Goal: Task Accomplishment & Management: Manage account settings

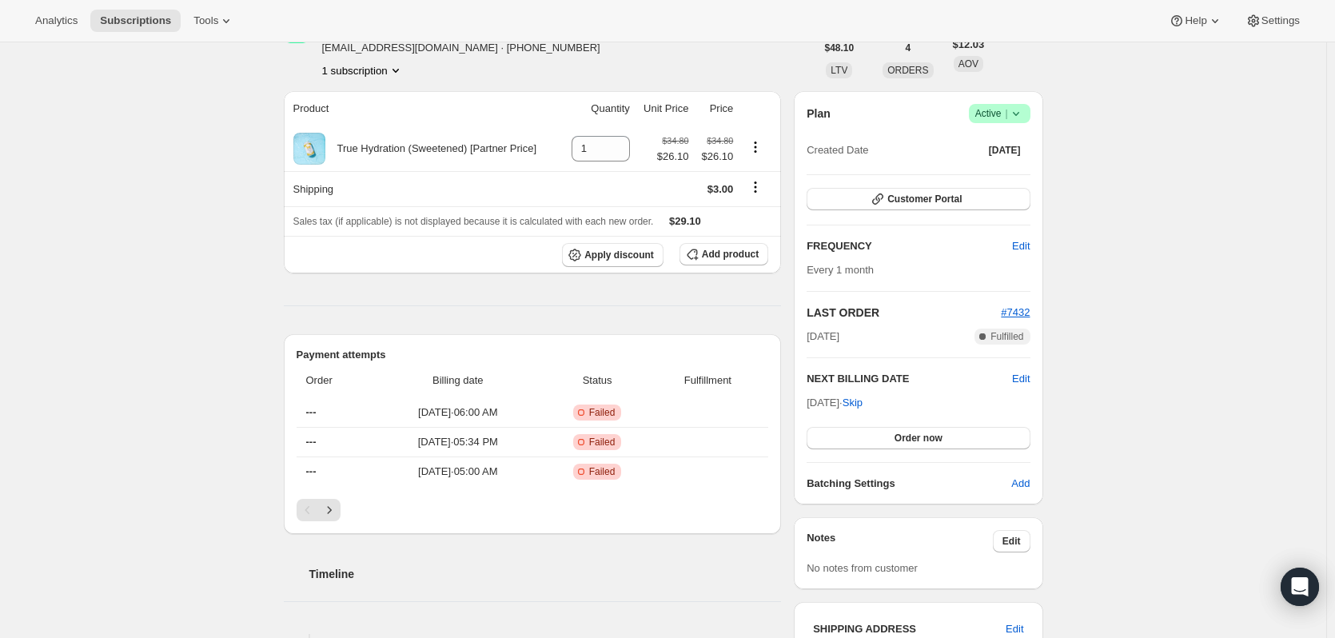
scroll to position [240, 0]
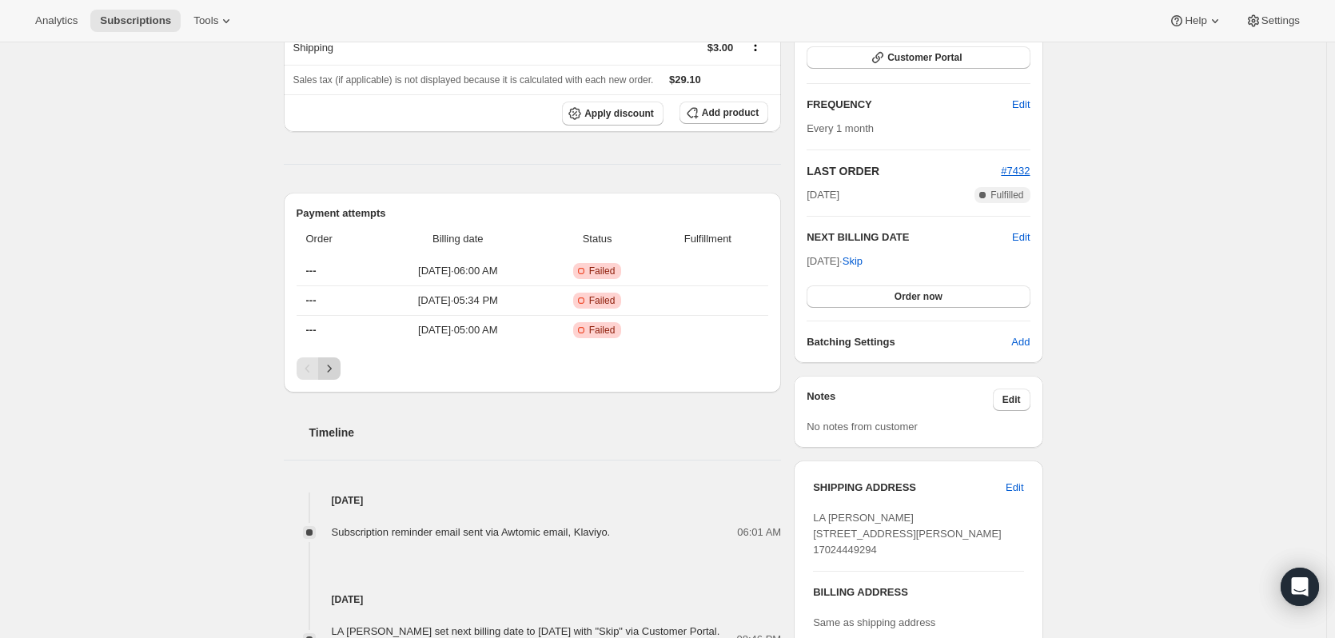
click at [338, 369] on button "Next" at bounding box center [329, 368] width 22 height 22
click at [337, 369] on icon "Next" at bounding box center [329, 369] width 16 height 16
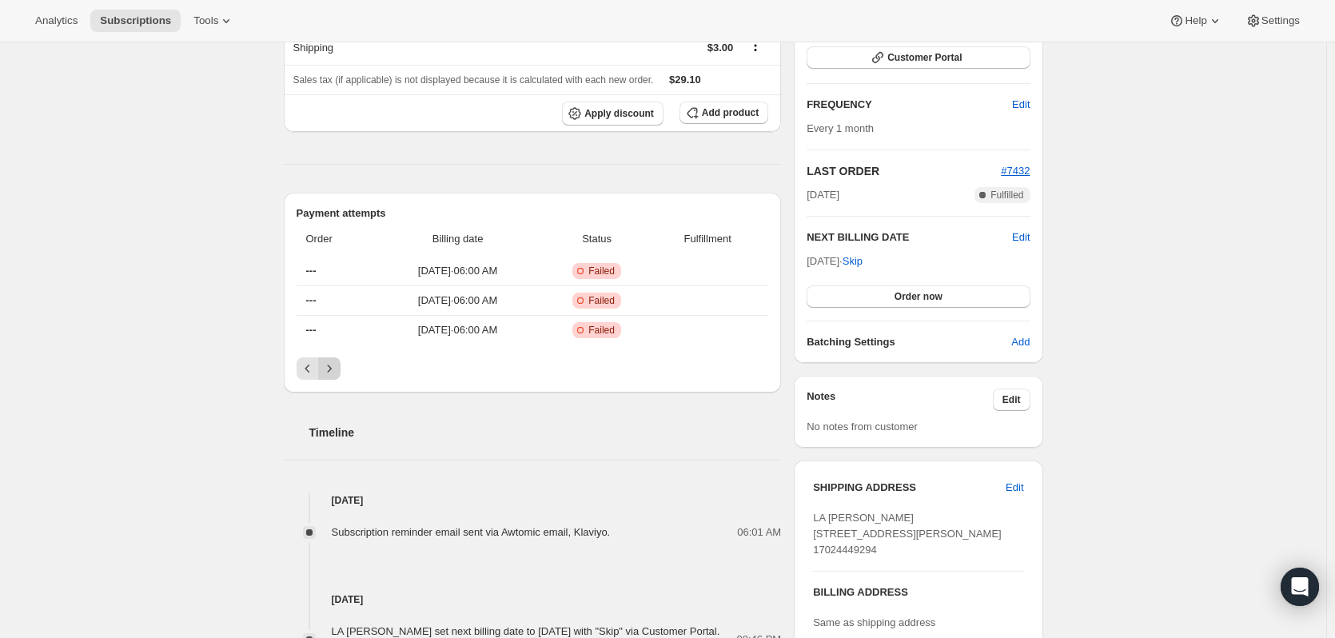
click at [337, 369] on icon "Next" at bounding box center [329, 369] width 16 height 16
click at [338, 369] on div "Pagination" at bounding box center [329, 368] width 22 height 22
click at [325, 371] on div "Pagination" at bounding box center [329, 368] width 22 height 22
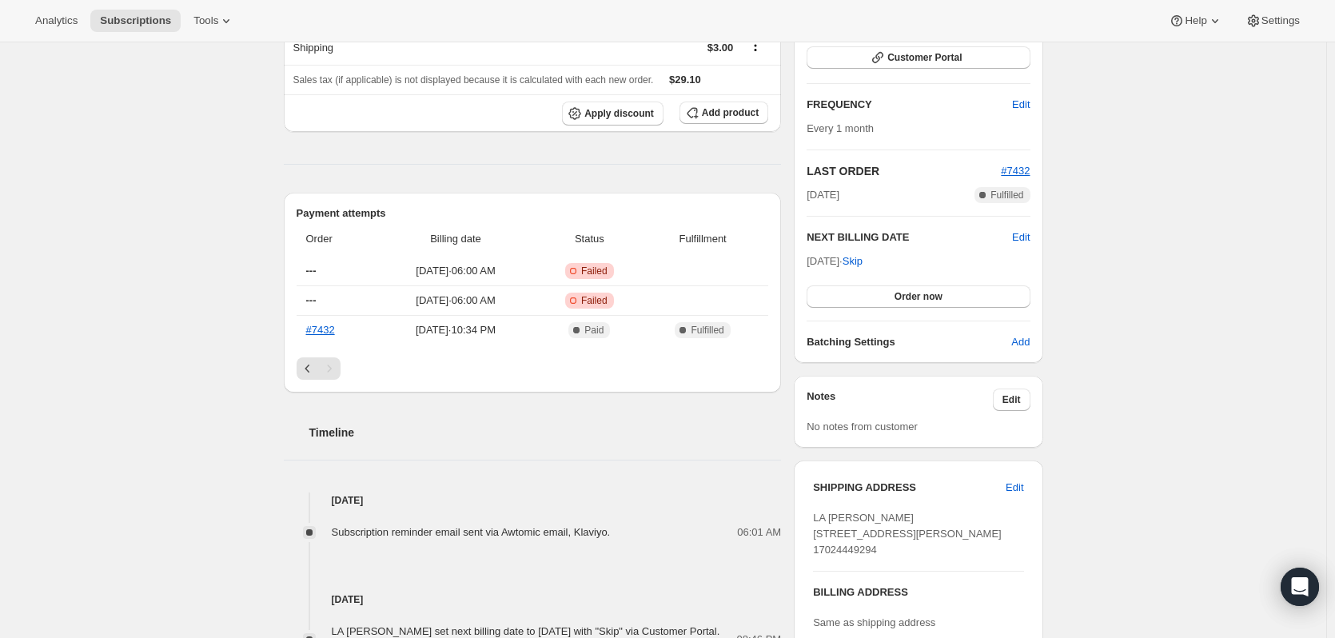
click at [1233, 317] on div "Subscription #14833647927. This page is ready Subscription #14833647927 Success…" at bounding box center [663, 484] width 1326 height 1363
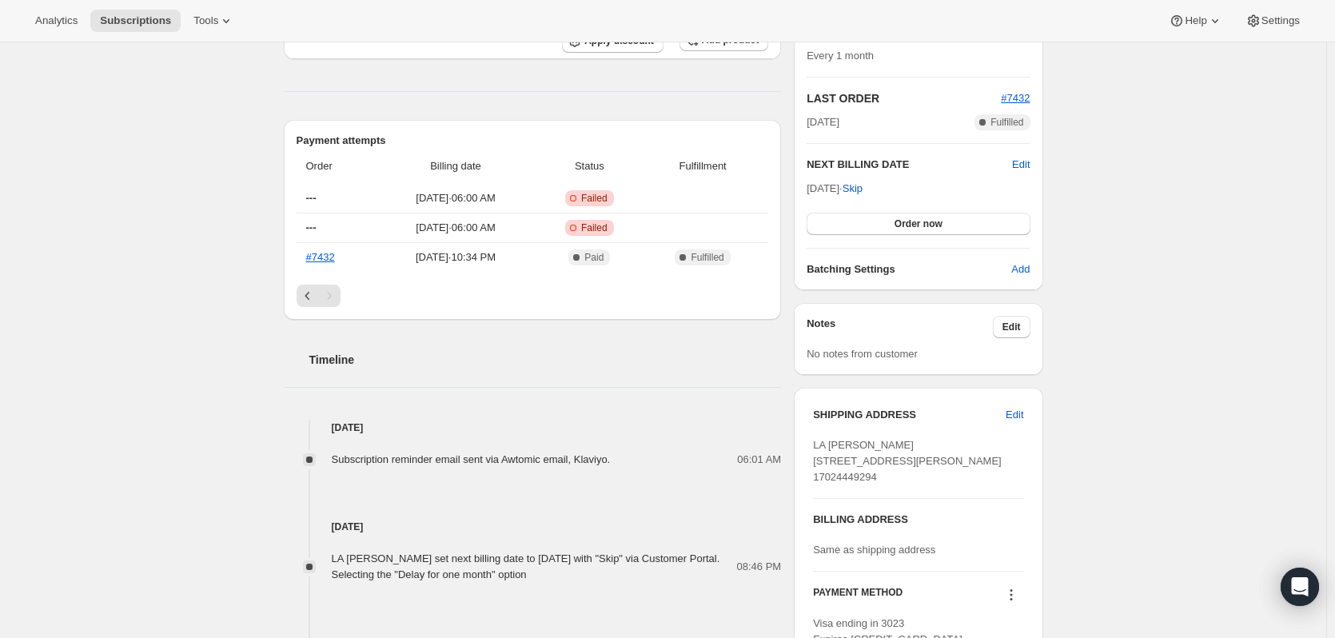
scroll to position [320, 0]
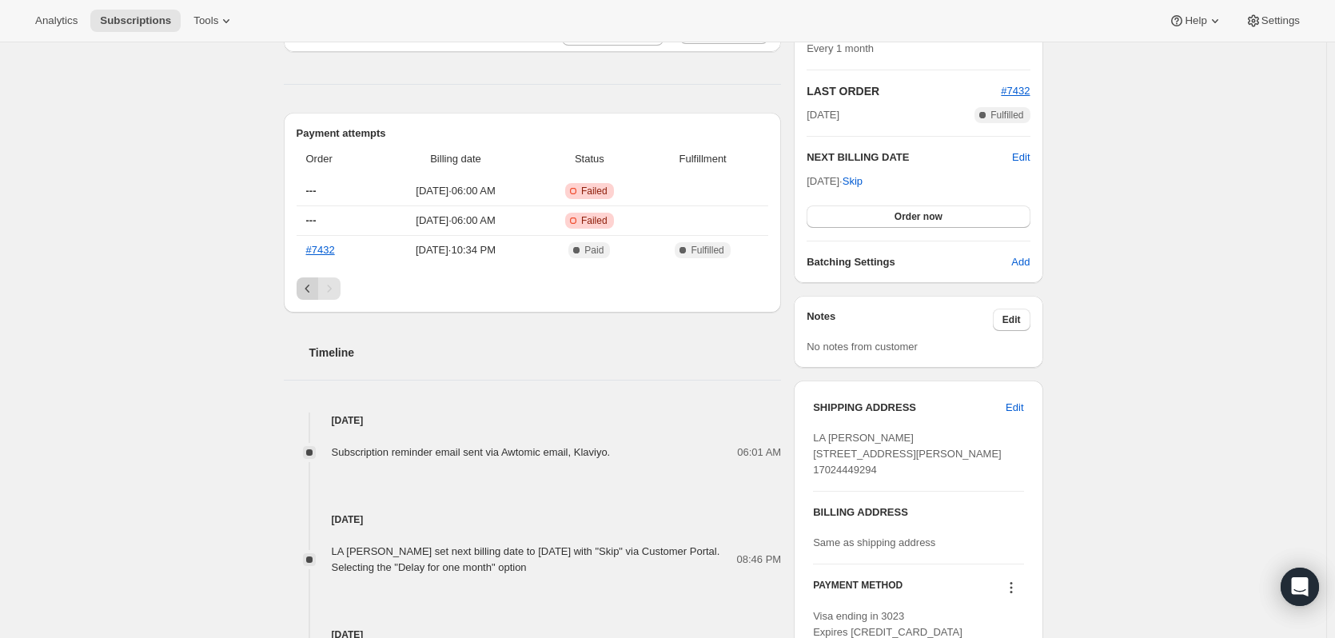
click at [310, 286] on icon "Previous" at bounding box center [308, 289] width 16 height 16
click at [309, 287] on icon "Previous" at bounding box center [307, 289] width 5 height 8
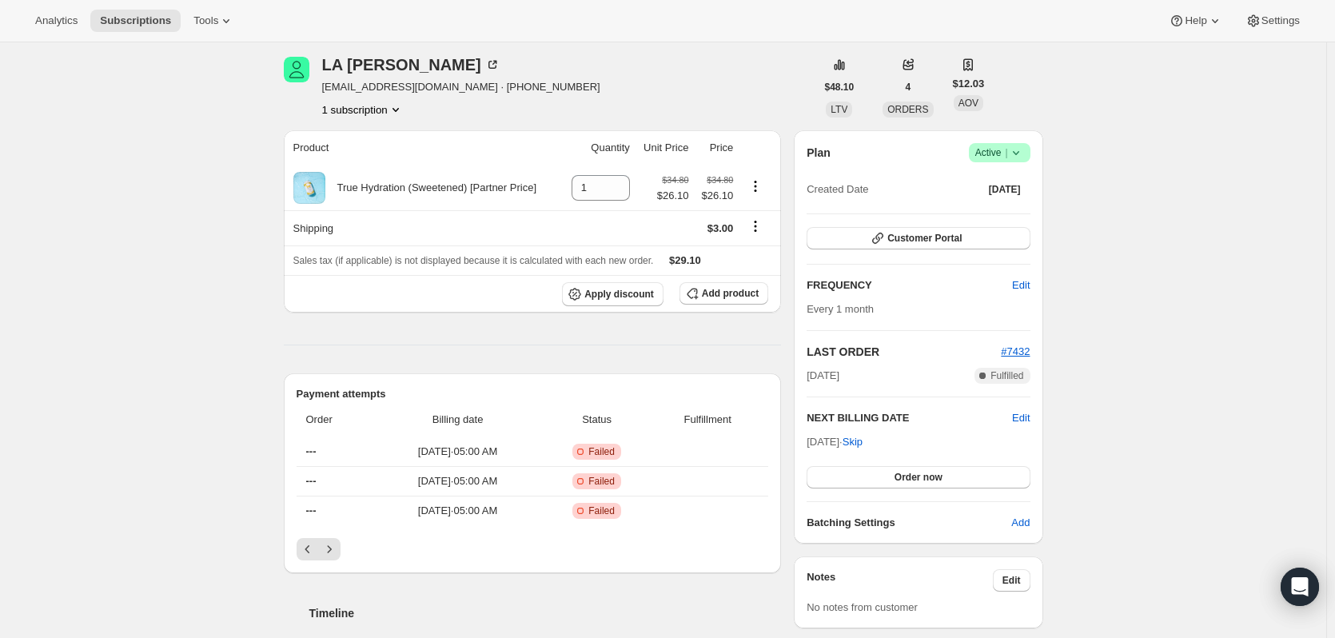
scroll to position [0, 0]
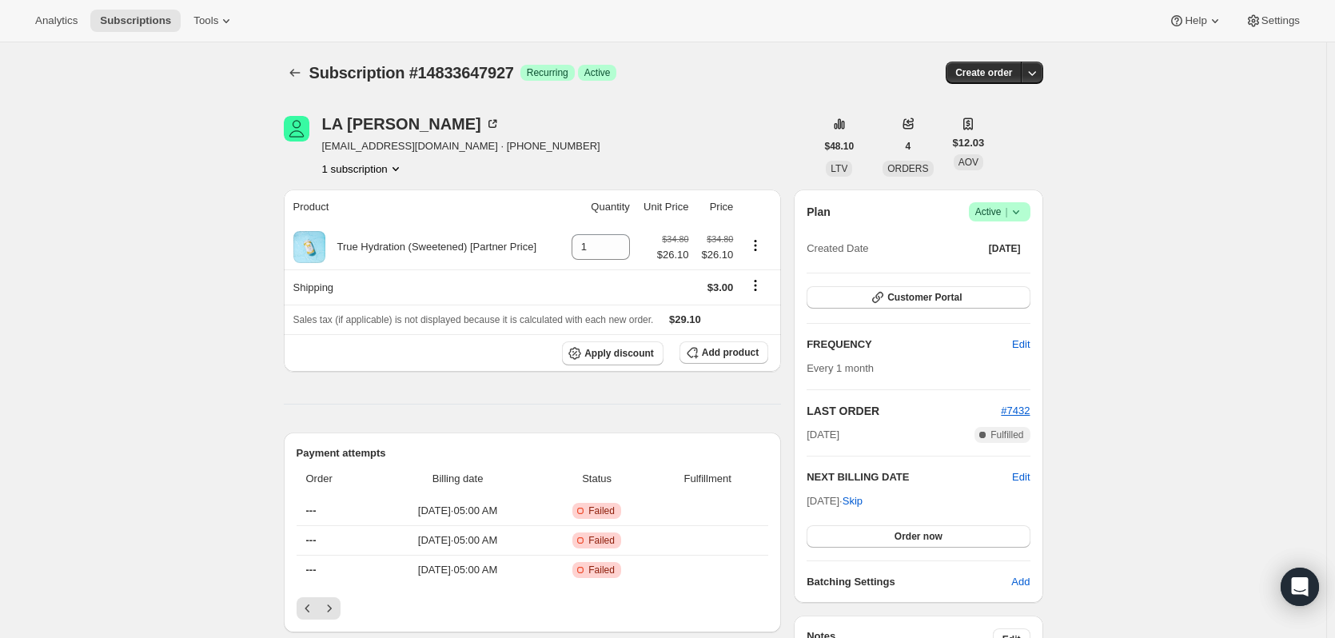
click at [381, 150] on span "lashaundraperkins69@gmail.com · +17024449294" at bounding box center [461, 146] width 278 height 16
click at [396, 167] on icon "Product actions" at bounding box center [396, 169] width 16 height 16
click at [337, 601] on icon "Next" at bounding box center [329, 608] width 16 height 16
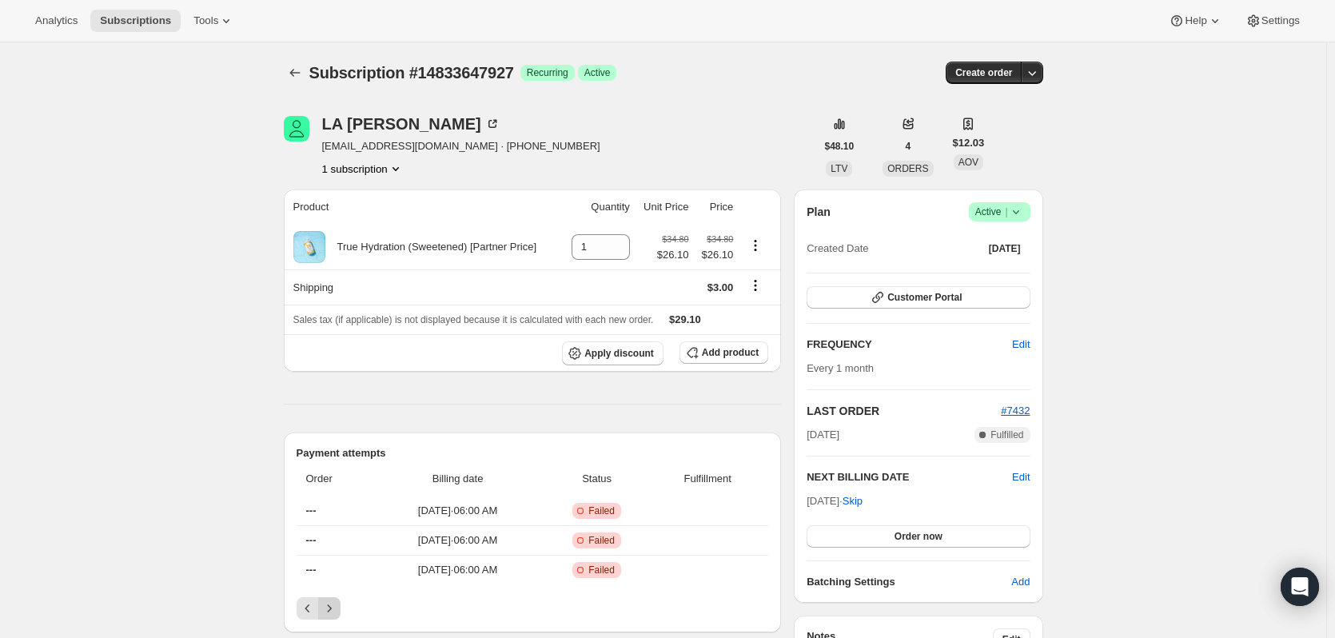
click at [337, 601] on icon "Next" at bounding box center [329, 608] width 16 height 16
click at [338, 601] on div "Pagination" at bounding box center [329, 608] width 22 height 22
click at [315, 572] on link "#7432" at bounding box center [320, 570] width 29 height 12
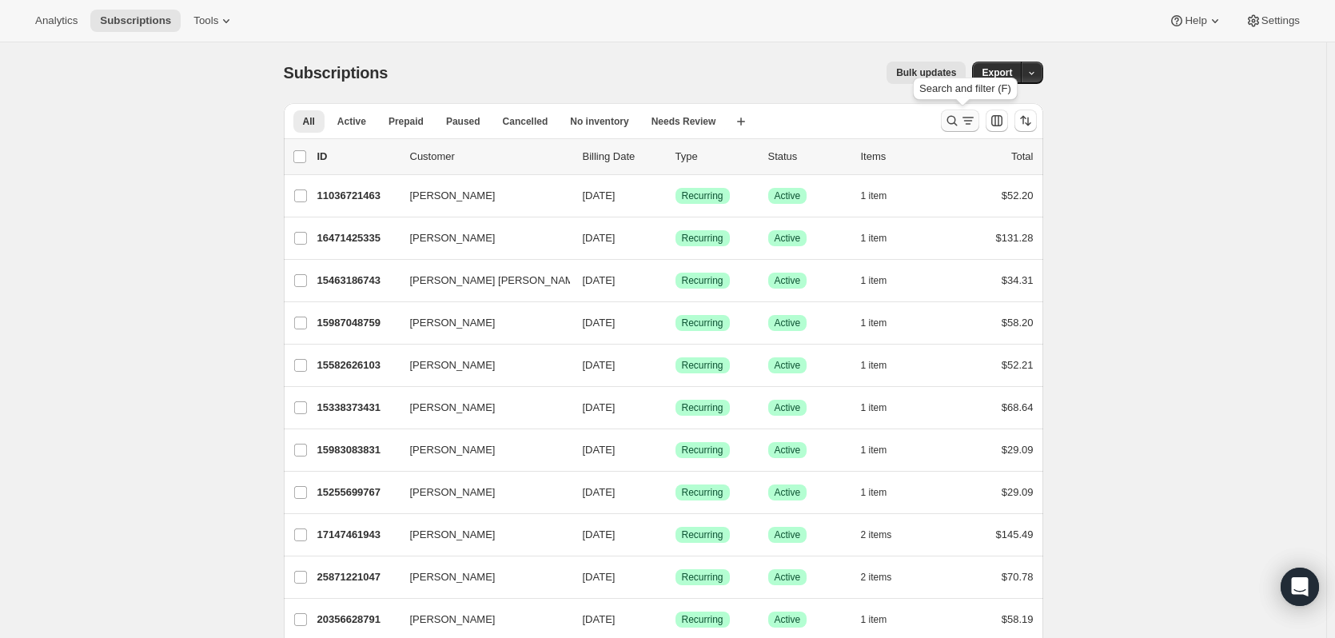
click at [960, 120] on icon "Search and filter results" at bounding box center [952, 121] width 16 height 16
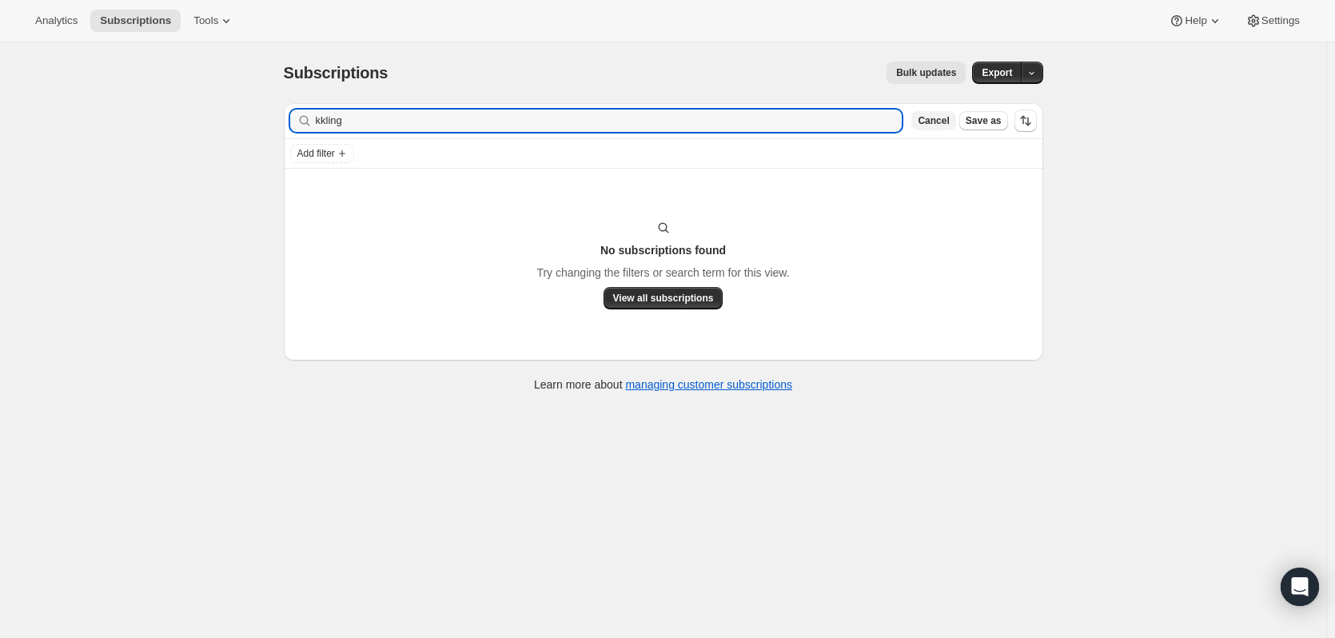
type input "kkling"
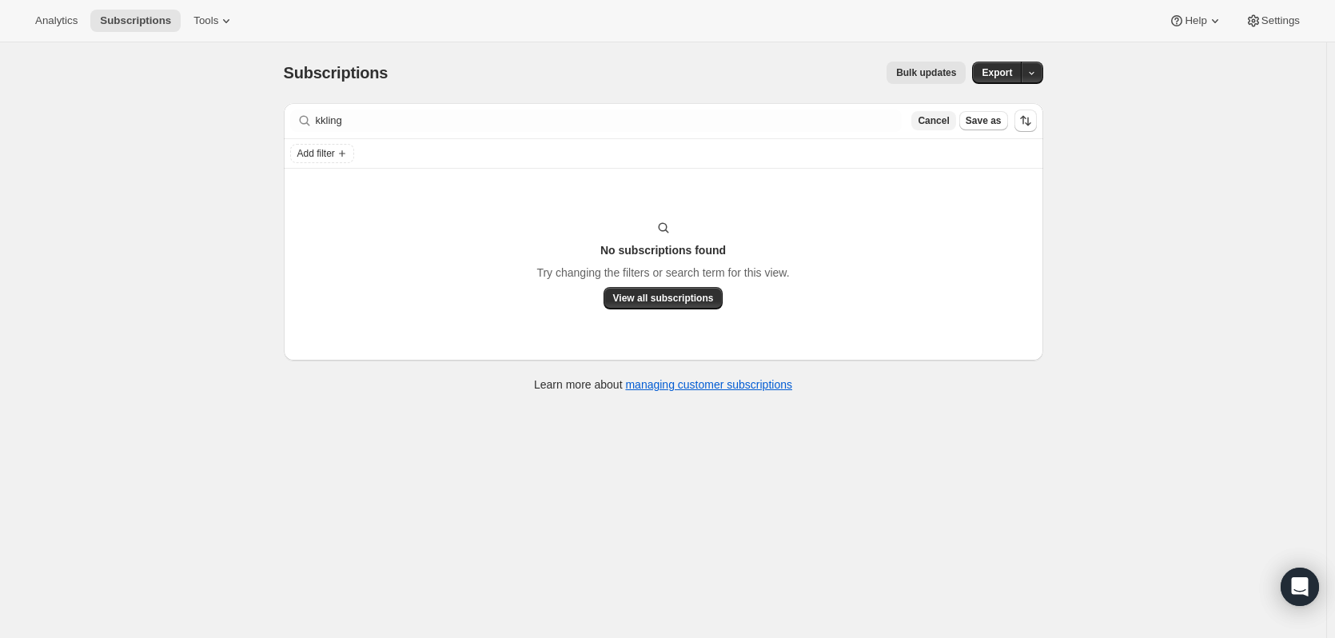
click at [937, 123] on span "Cancel" at bounding box center [933, 120] width 31 height 13
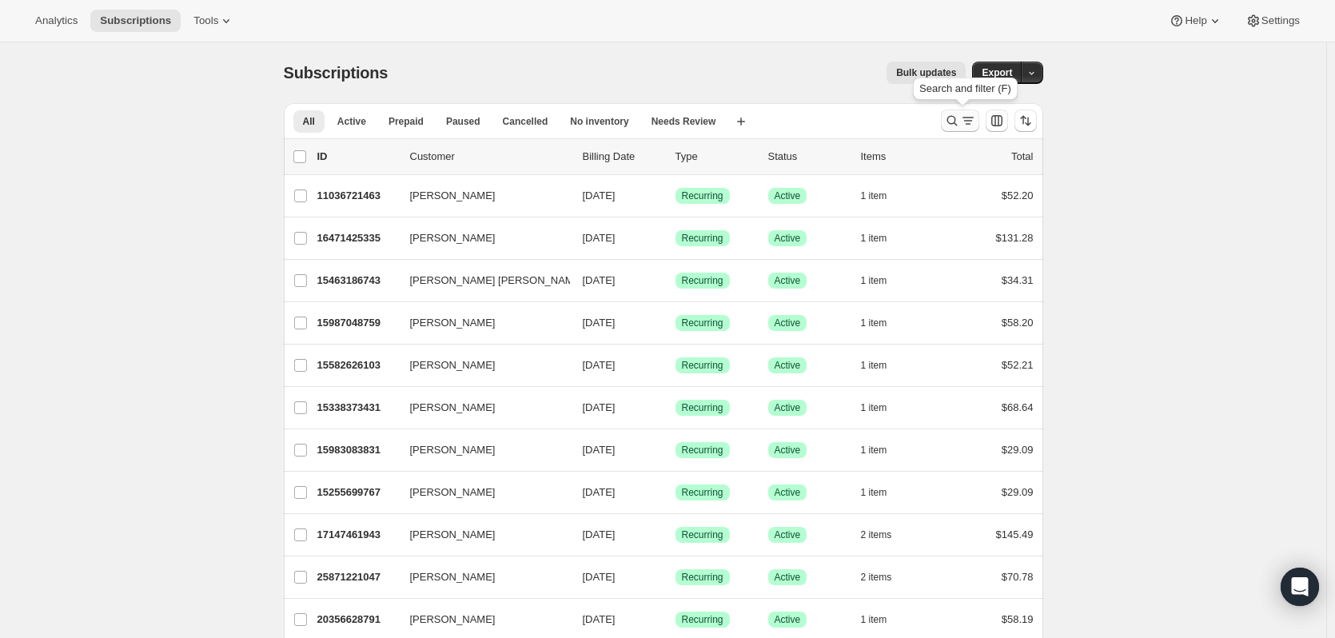
click at [965, 124] on icon "Search and filter results" at bounding box center [968, 121] width 16 height 16
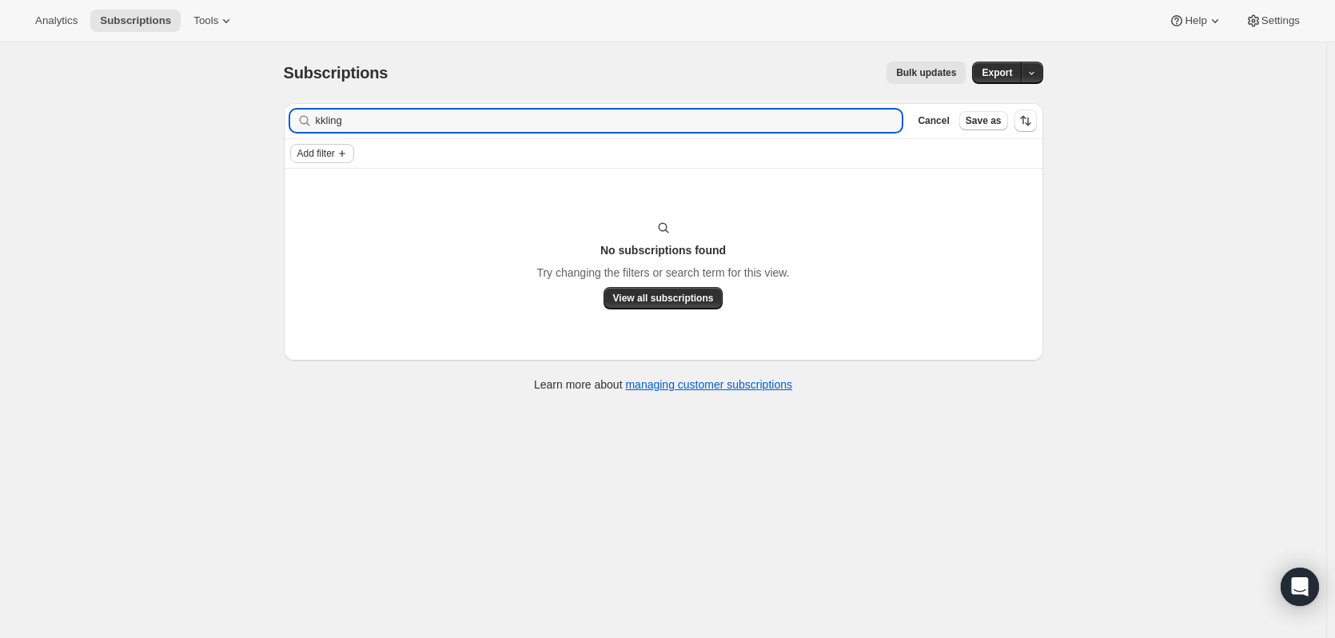
type input "kkling"
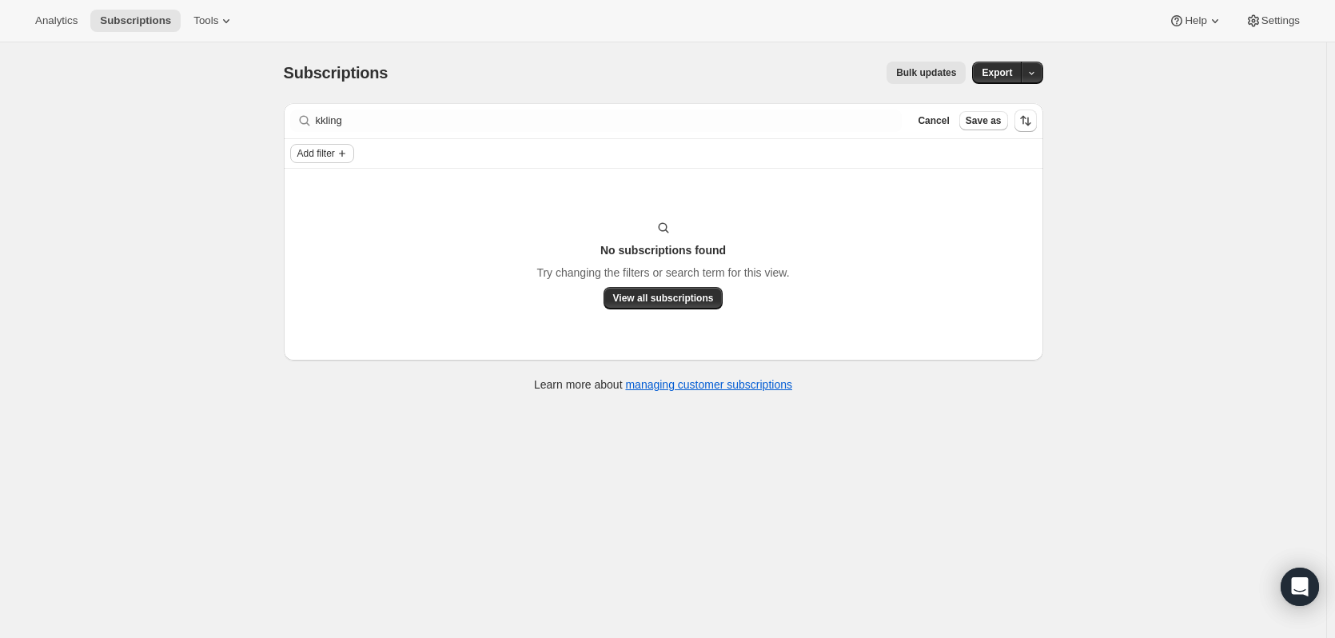
click at [345, 153] on icon "Add filter" at bounding box center [342, 153] width 6 height 6
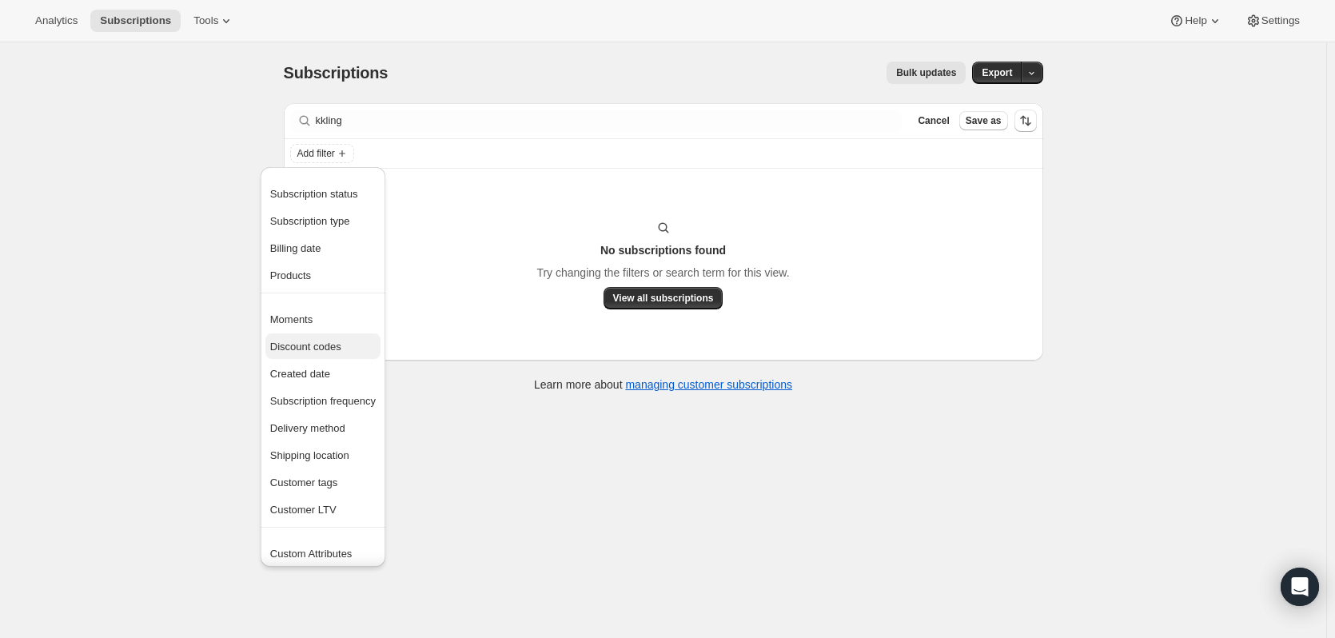
click at [319, 349] on span "Discount codes" at bounding box center [305, 347] width 71 height 12
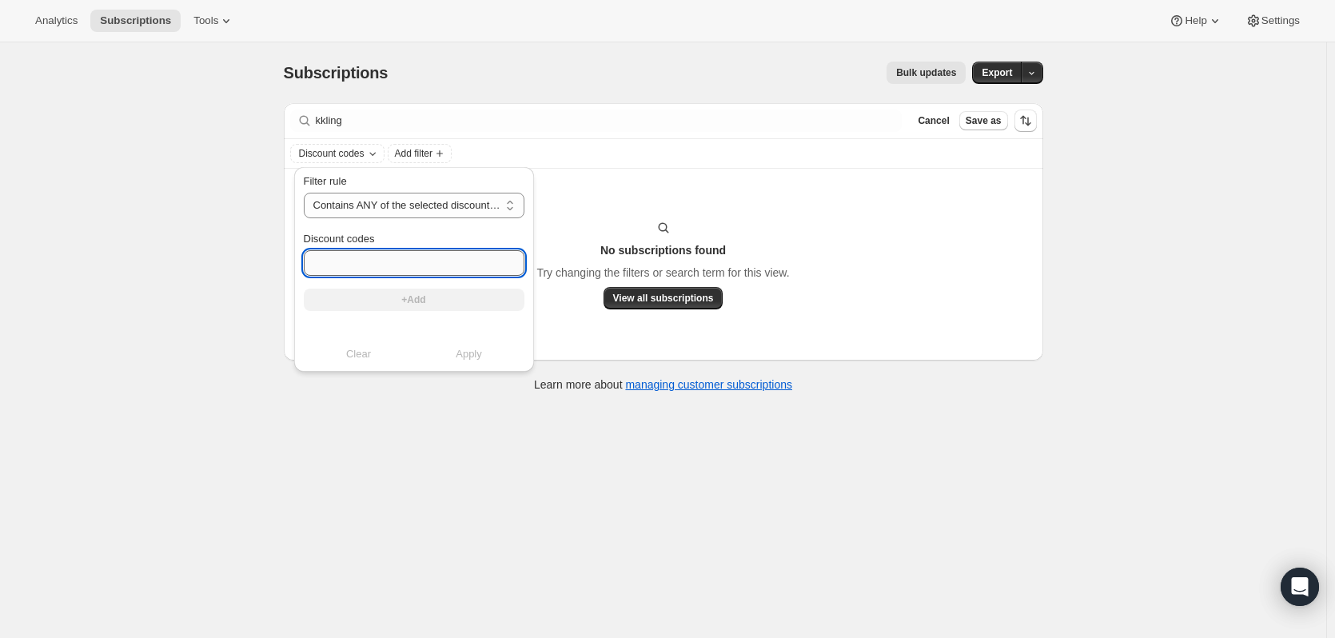
click at [373, 257] on input "Discount codes" at bounding box center [414, 263] width 221 height 26
paste input "kkling"
type input "kkling"
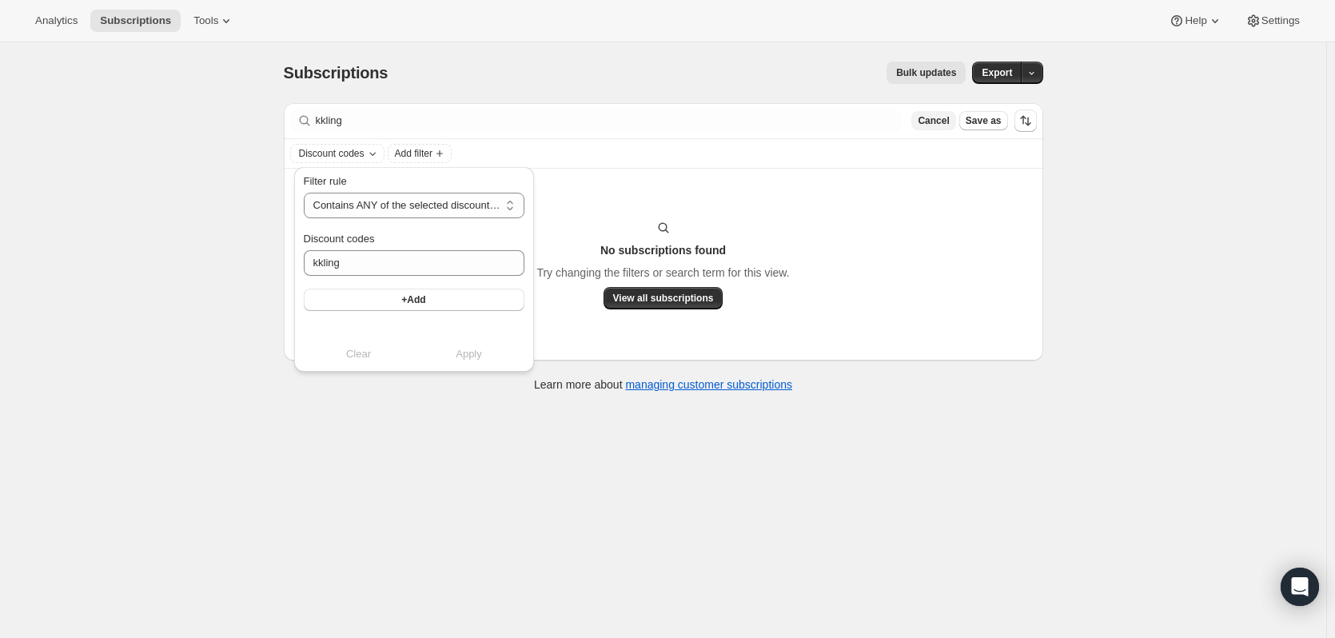
click at [949, 120] on span "Cancel" at bounding box center [933, 120] width 31 height 13
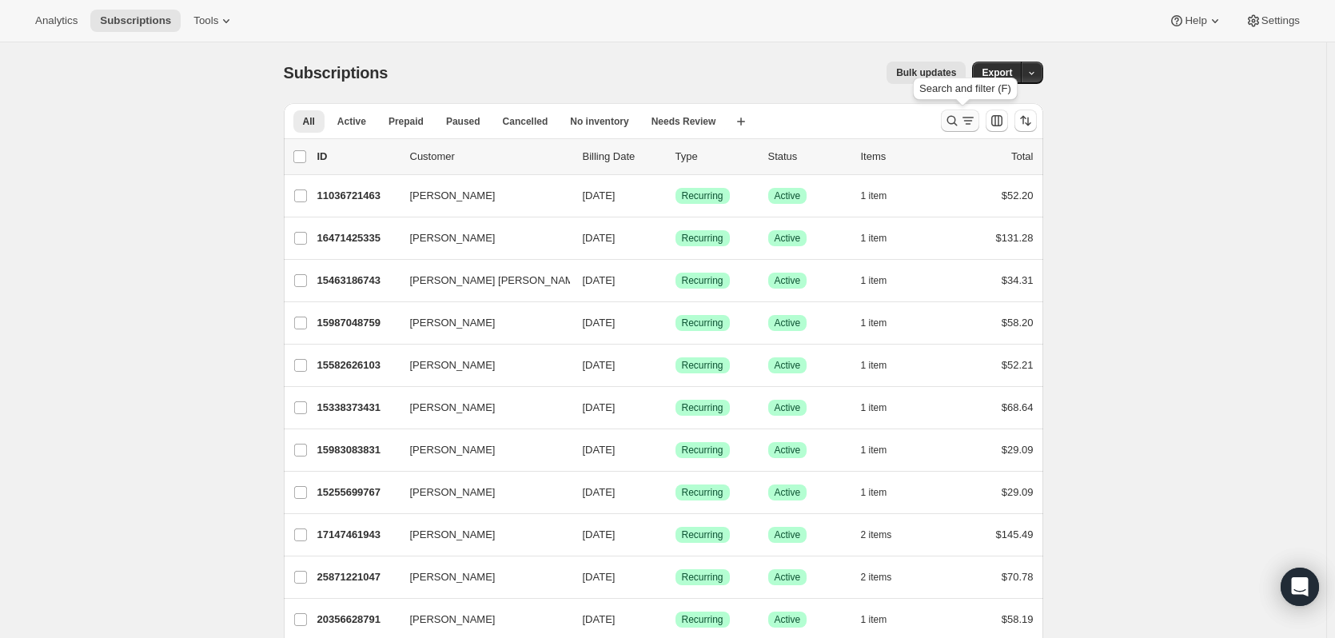
click at [951, 120] on icon "Search and filter results" at bounding box center [951, 121] width 10 height 10
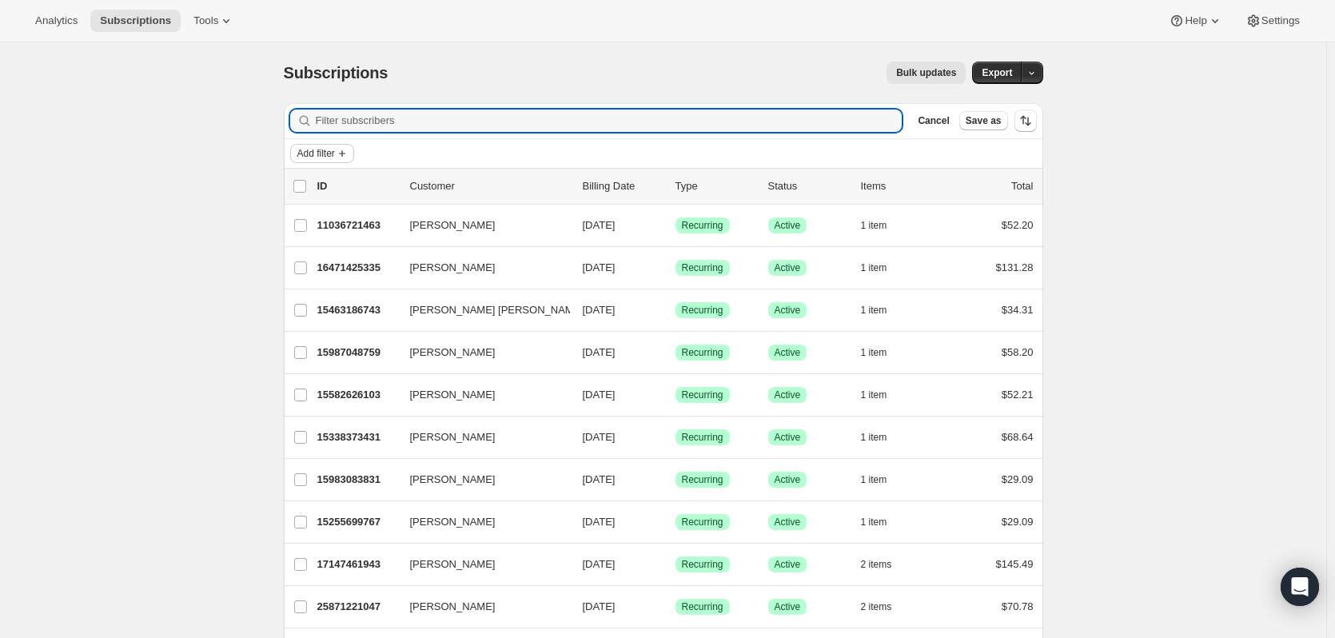
click at [335, 153] on span "Add filter" at bounding box center [316, 153] width 38 height 13
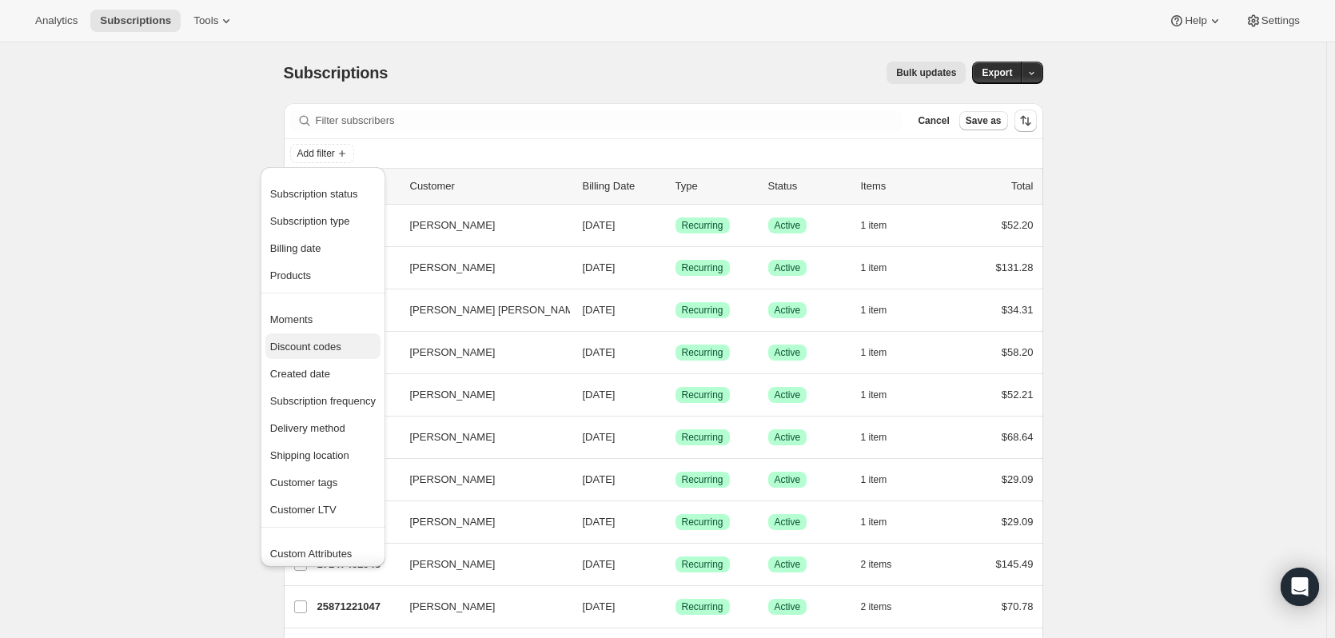
click at [312, 345] on span "Discount codes" at bounding box center [305, 347] width 71 height 12
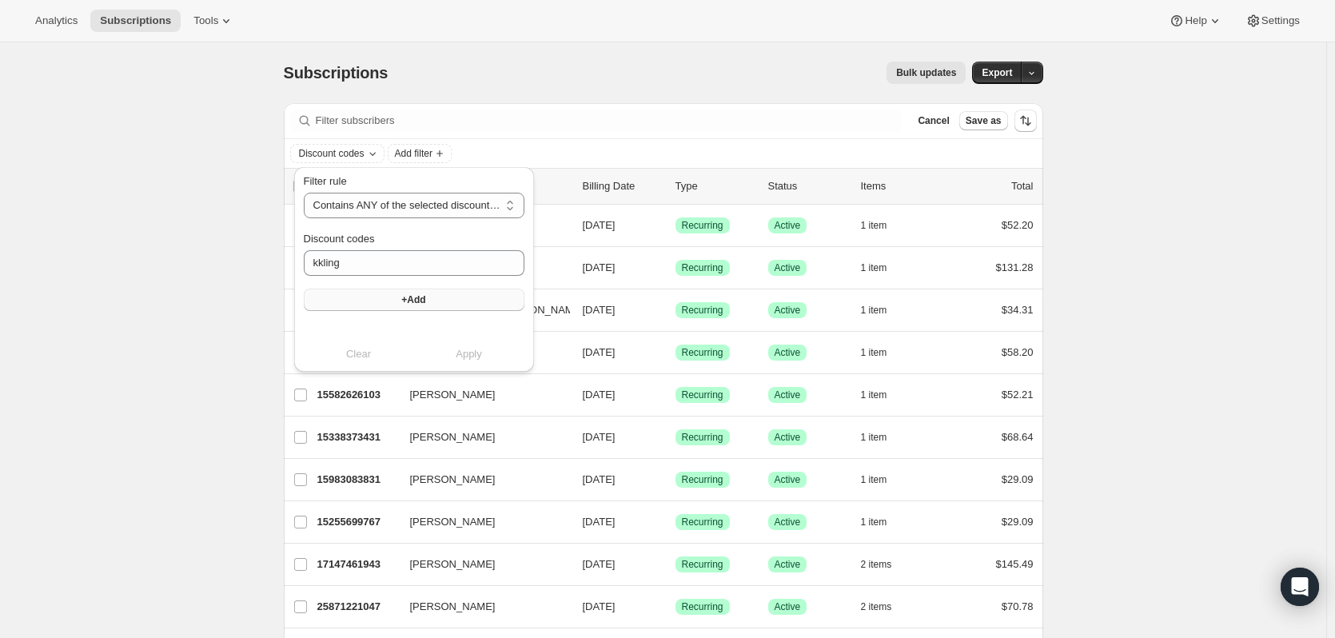
click at [426, 298] on button "+Add" at bounding box center [414, 300] width 221 height 22
click at [470, 369] on span "Apply" at bounding box center [469, 370] width 26 height 16
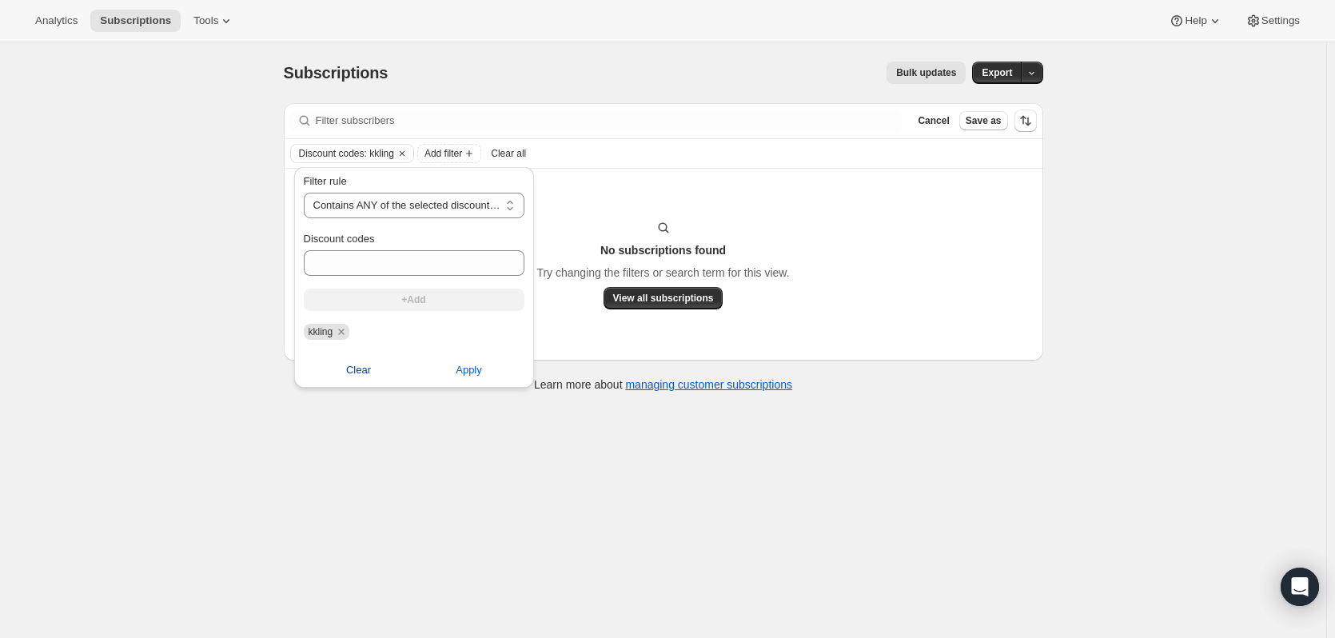
click at [356, 368] on span "Clear" at bounding box center [358, 370] width 25 height 16
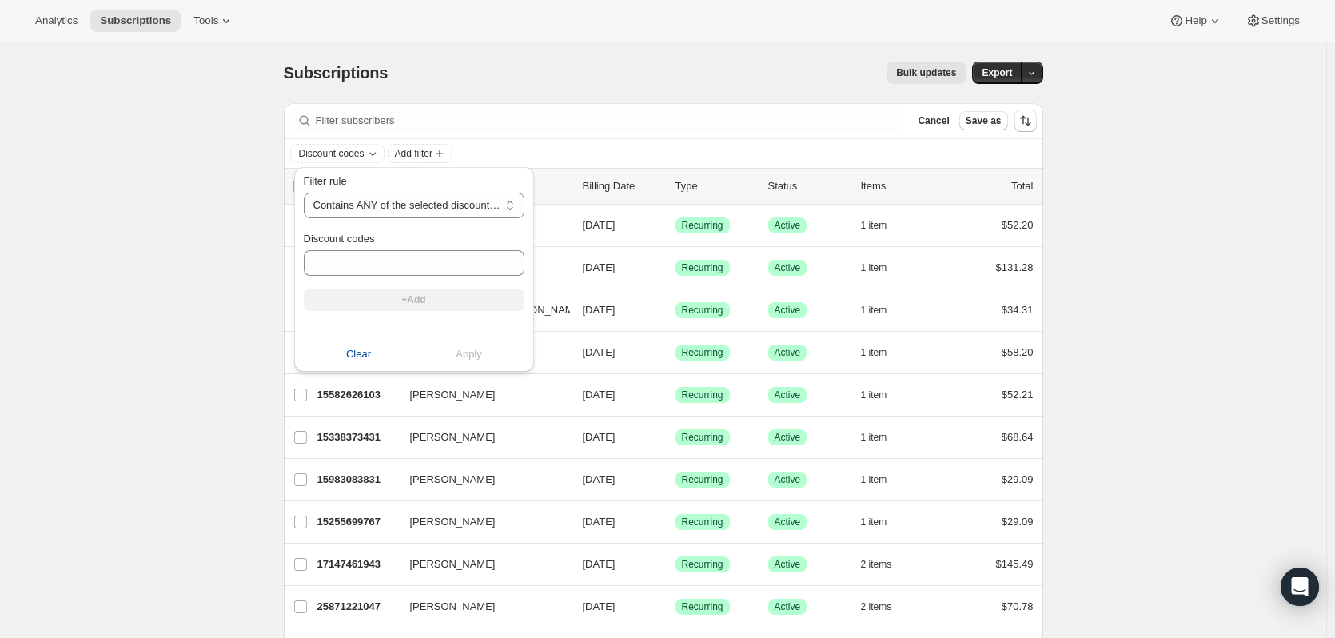
click at [497, 84] on div "Subscriptions. This page is ready Subscriptions Bulk updates More actions Bulk …" at bounding box center [663, 72] width 759 height 61
